Goal: Information Seeking & Learning: Find specific fact

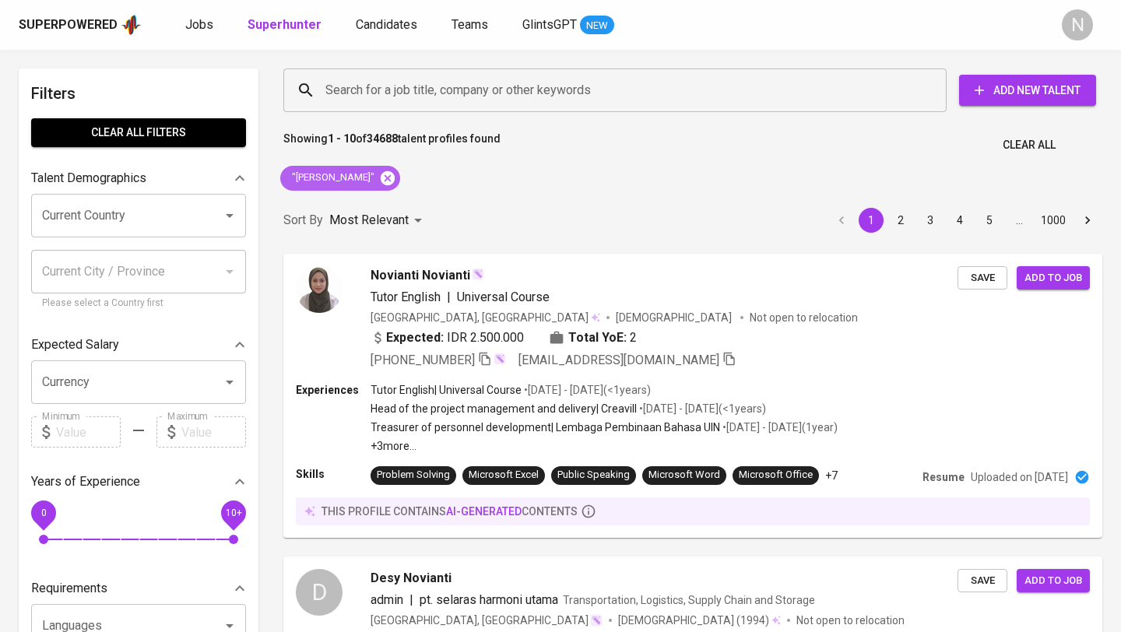
click at [379, 177] on icon at bounding box center [387, 178] width 17 height 17
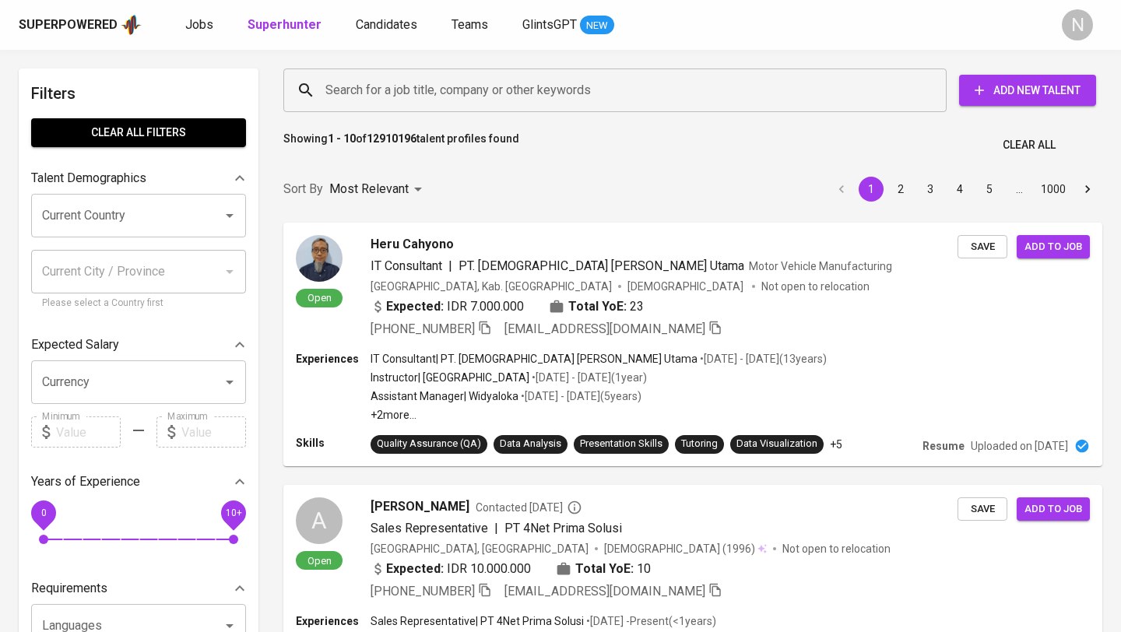
click at [346, 92] on input "Search for a job title, company or other keywords" at bounding box center [618, 90] width 595 height 30
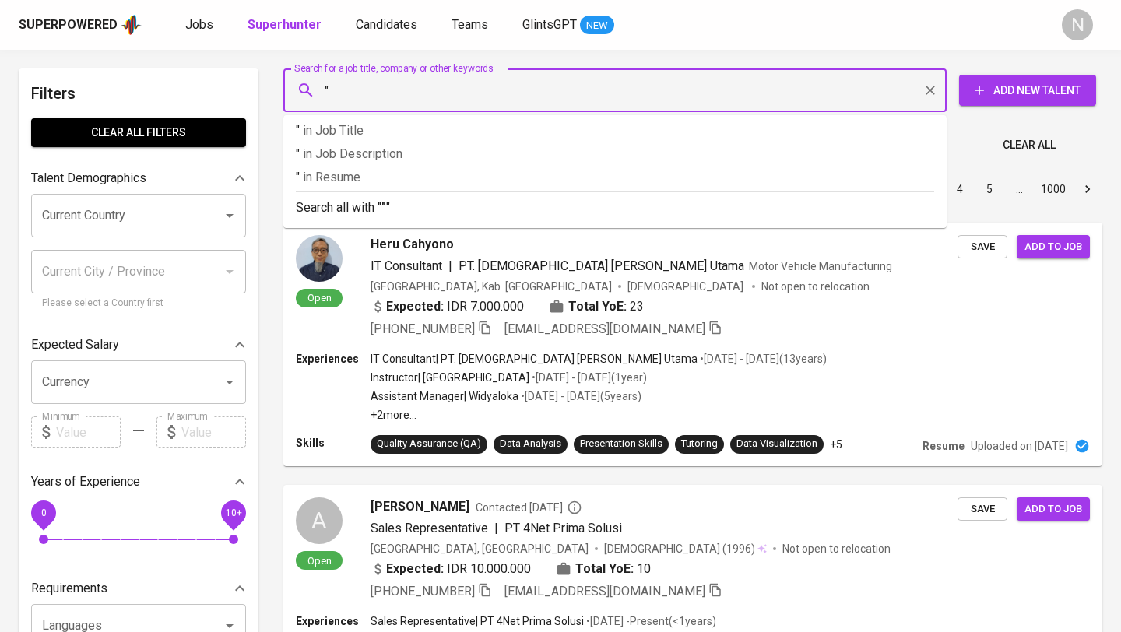
paste input "[PERSON_NAME]"
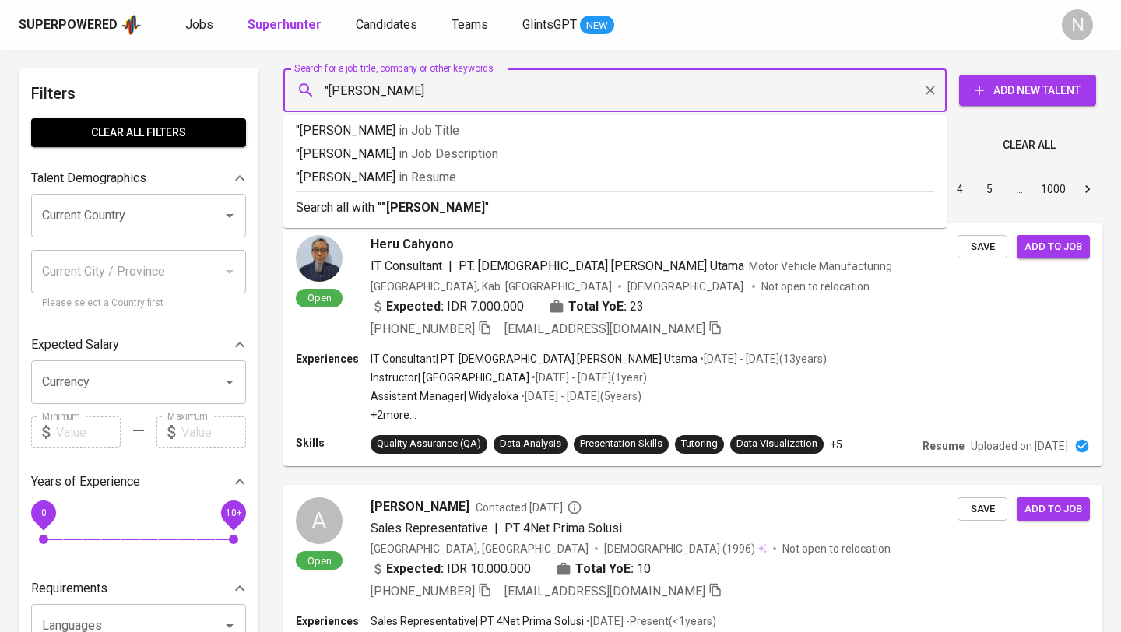
type input ""[PERSON_NAME]""
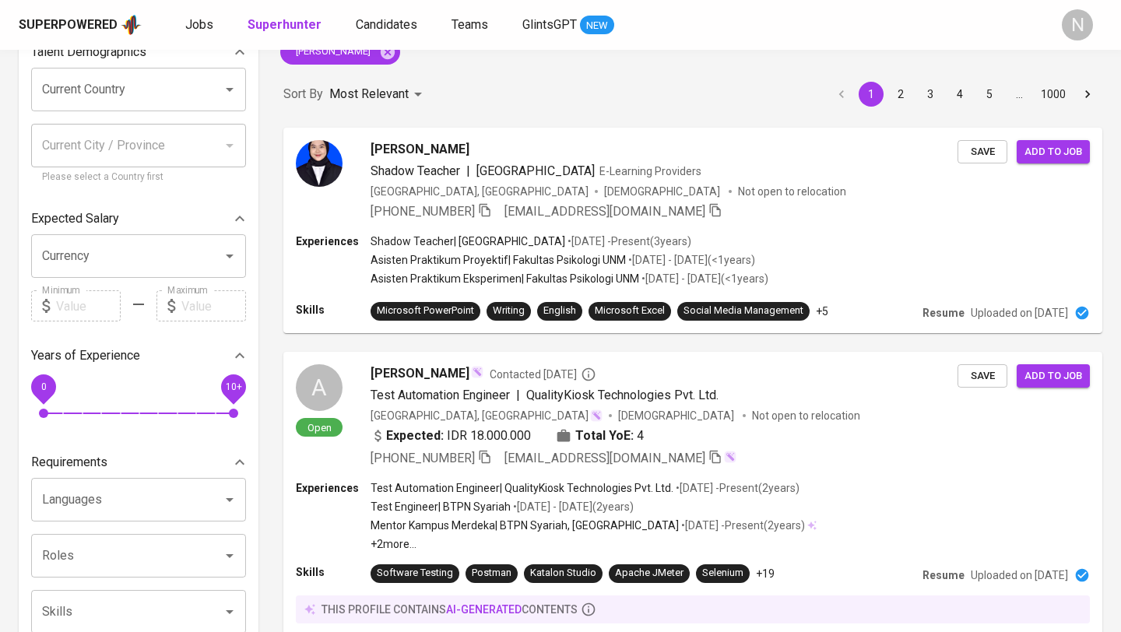
scroll to position [135, 0]
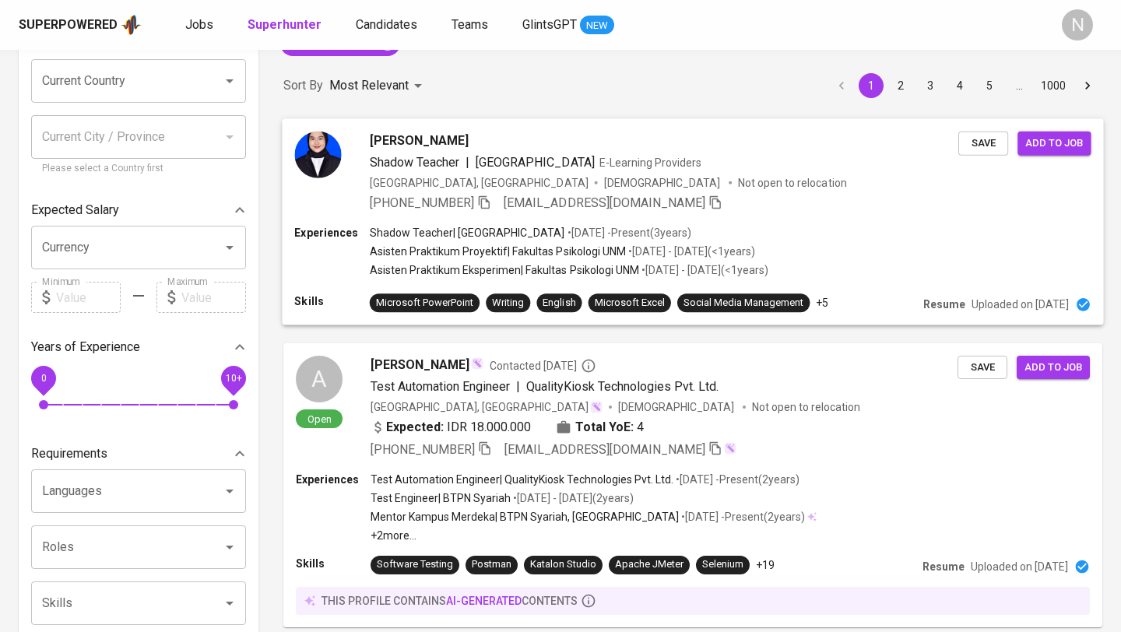
click at [810, 203] on div "[PHONE_NUMBER] [EMAIL_ADDRESS][DOMAIN_NAME]" at bounding box center [664, 202] width 588 height 19
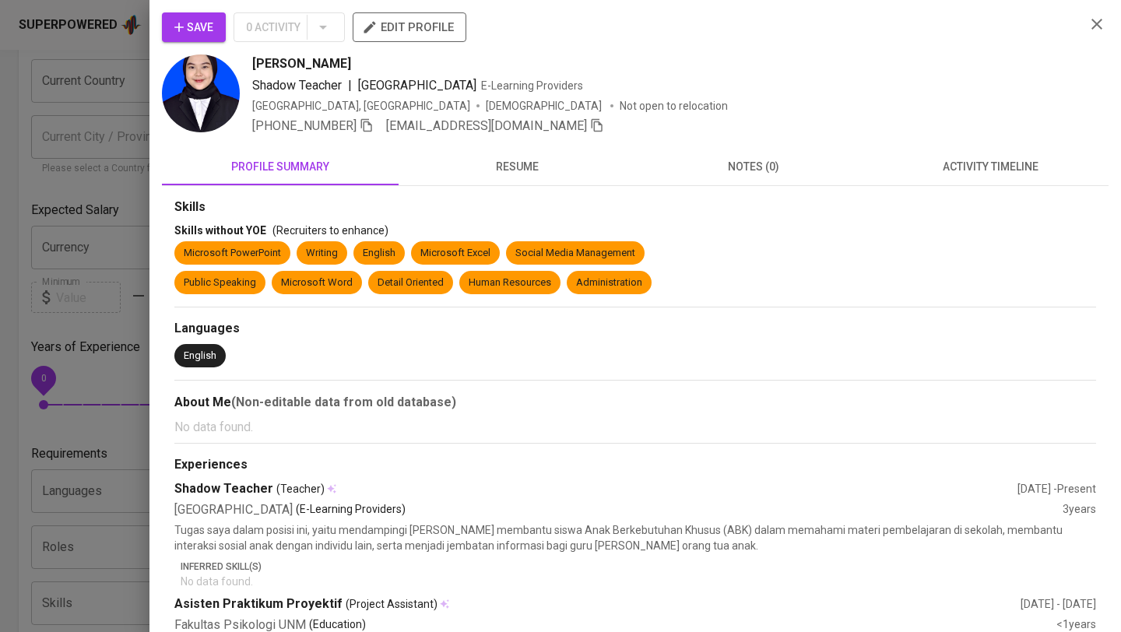
click at [517, 174] on span "resume" at bounding box center [517, 166] width 218 height 19
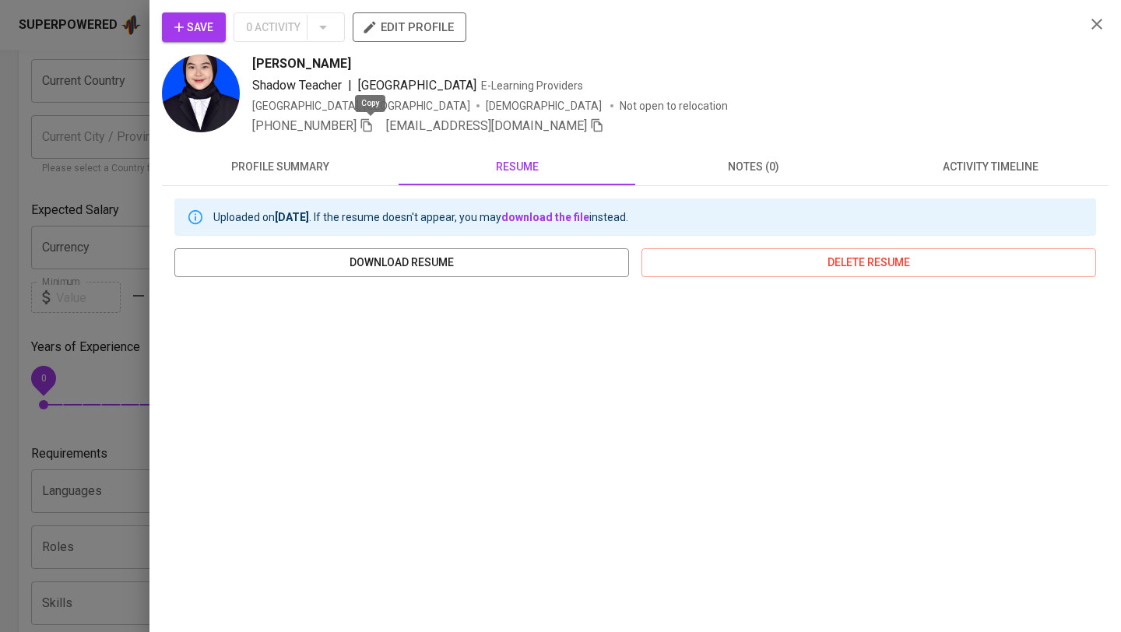
click at [370, 125] on icon "button" at bounding box center [367, 125] width 14 height 14
click at [1104, 32] on icon "button" at bounding box center [1096, 24] width 19 height 19
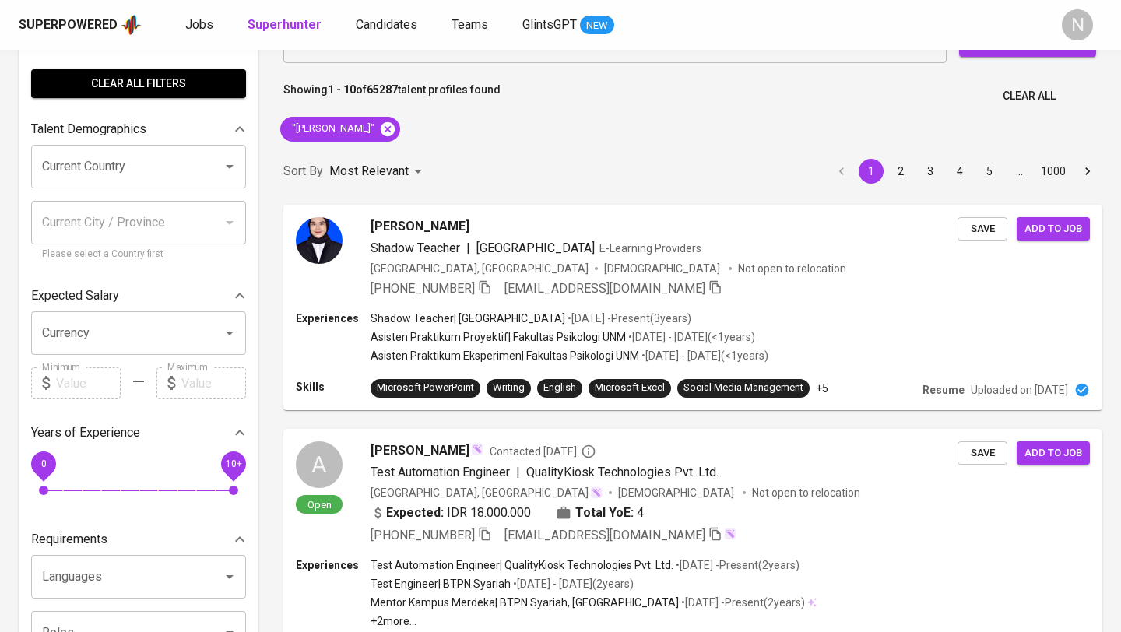
scroll to position [0, 0]
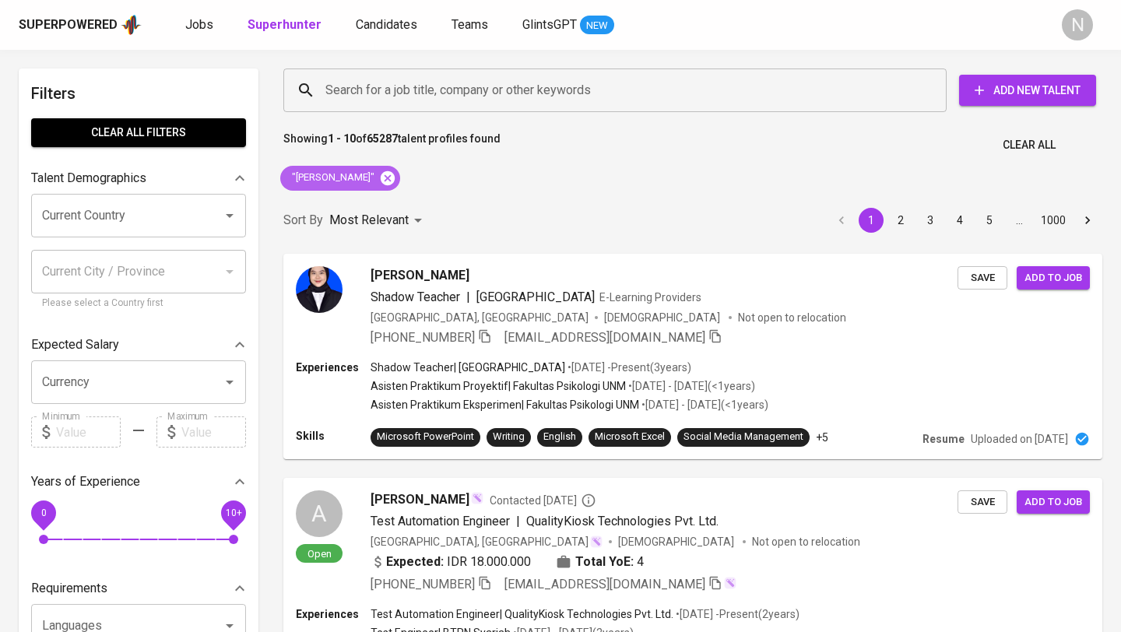
click at [396, 178] on icon at bounding box center [387, 178] width 17 height 17
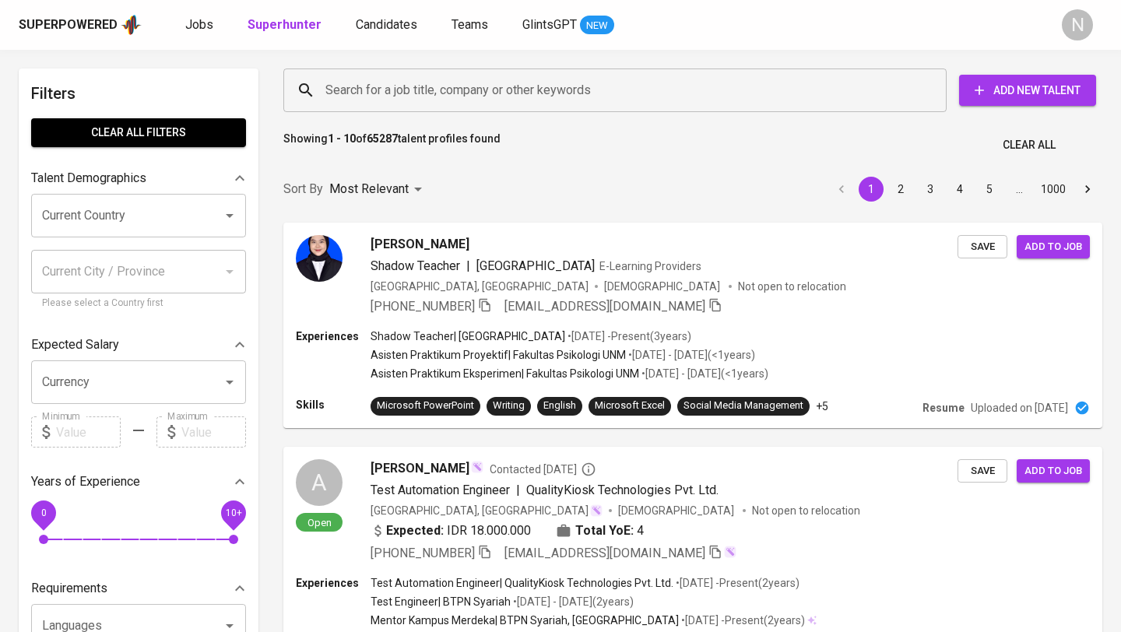
click at [396, 90] on input "Search for a job title, company or other keywords" at bounding box center [618, 90] width 595 height 30
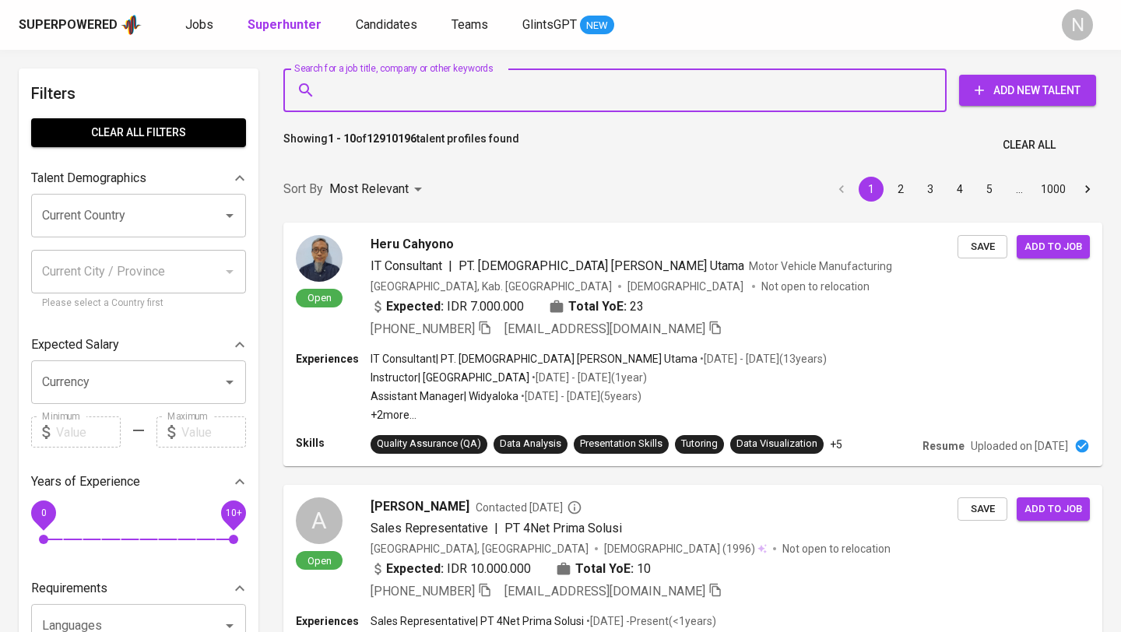
paste input "[EMAIL_ADDRESS][DOMAIN_NAME]"
type input "[EMAIL_ADDRESS][DOMAIN_NAME]"
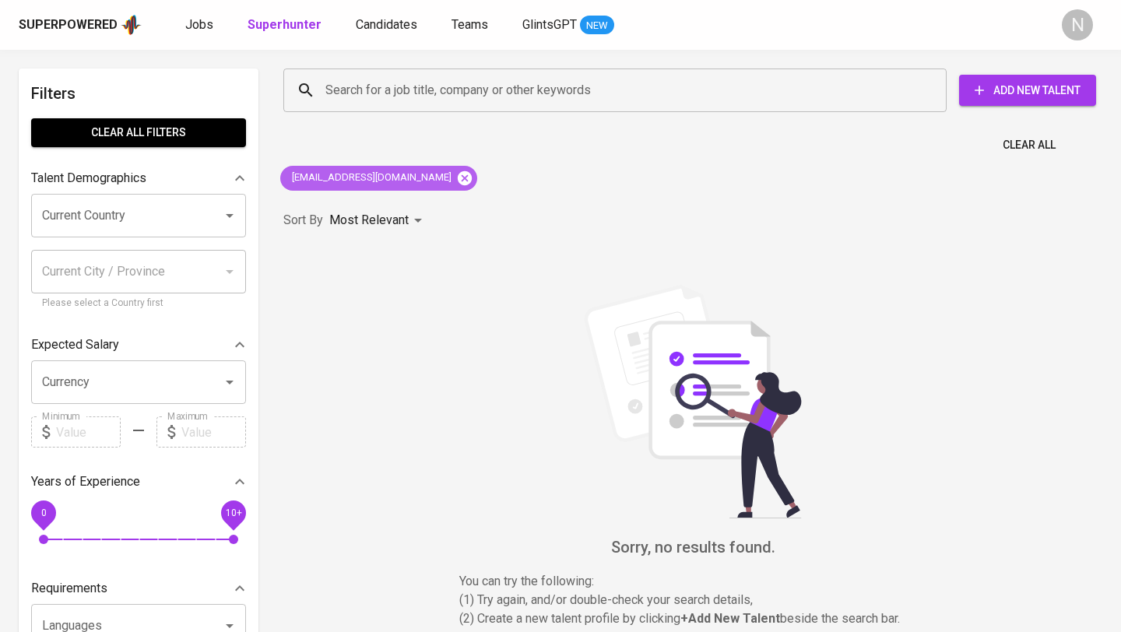
click at [458, 181] on icon at bounding box center [465, 177] width 14 height 14
